Goal: Use online tool/utility: Utilize a website feature to perform a specific function

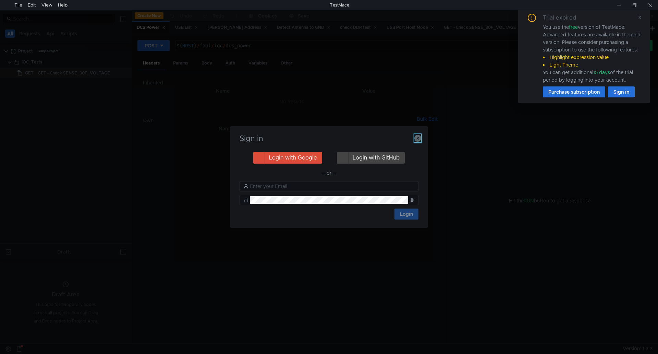
click at [416, 137] on icon "button" at bounding box center [418, 138] width 7 height 7
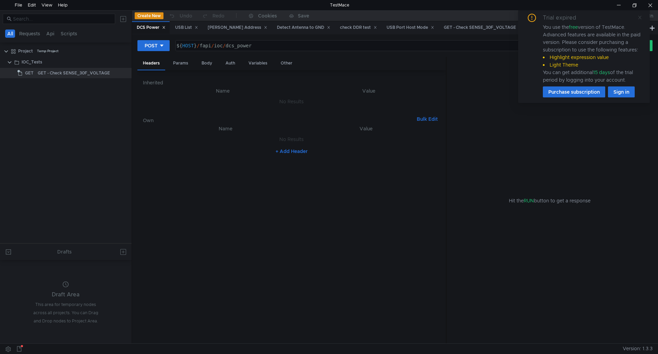
click at [642, 17] on icon at bounding box center [640, 17] width 5 height 5
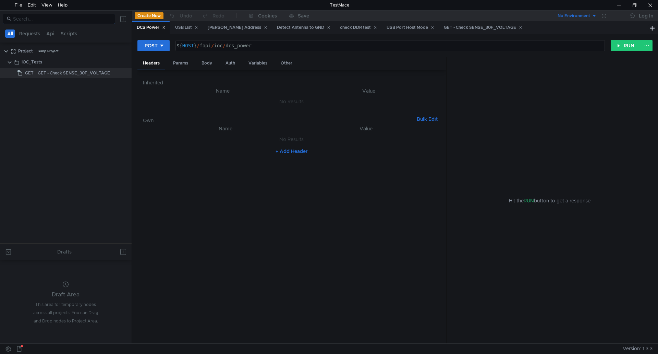
click at [75, 21] on input at bounding box center [62, 19] width 98 height 8
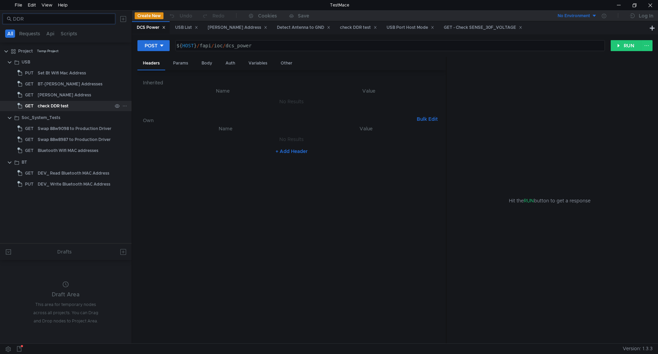
type input "DDR"
click at [59, 108] on div "check DDR test" at bounding box center [53, 106] width 31 height 10
click at [59, 105] on div "check DDR test" at bounding box center [53, 106] width 31 height 10
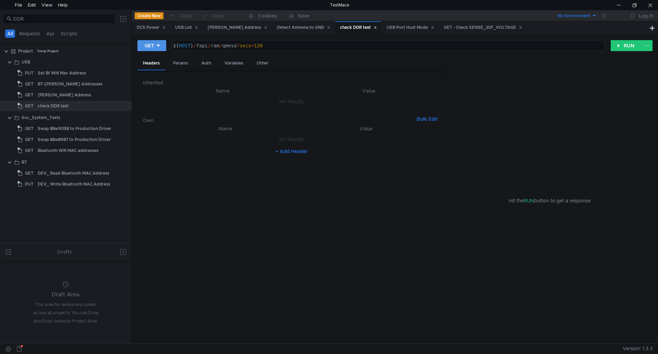
click at [166, 49] on button "GET" at bounding box center [152, 45] width 29 height 11
click at [162, 71] on li "POST" at bounding box center [153, 70] width 30 height 11
click at [628, 43] on button "RUN" at bounding box center [626, 45] width 31 height 11
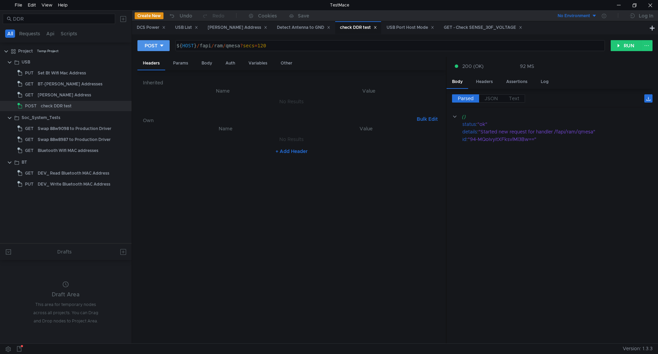
click at [157, 42] on div "POST" at bounding box center [151, 46] width 13 height 8
click at [156, 58] on li "GET" at bounding box center [154, 60] width 32 height 11
click at [620, 47] on button "RUN" at bounding box center [626, 45] width 31 height 11
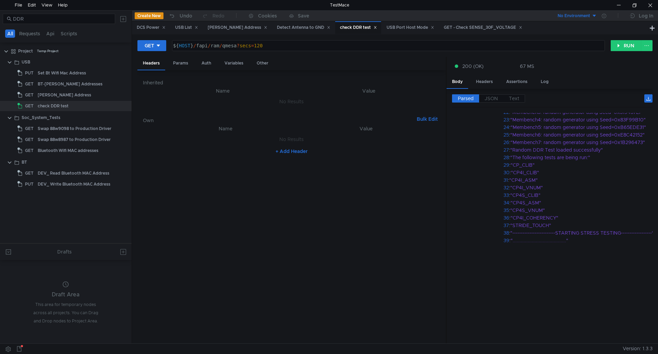
scroll to position [67, 0]
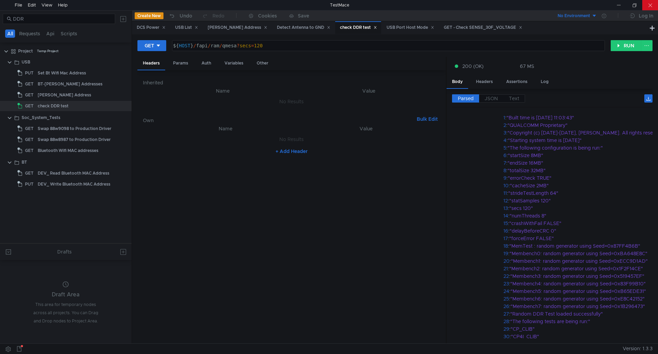
click at [653, 3] on div at bounding box center [651, 5] width 16 height 10
